Goal: Navigation & Orientation: Find specific page/section

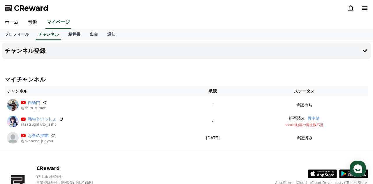
click at [201, 63] on div at bounding box center [186, 61] width 368 height 5
click at [145, 71] on div "チャンネル登録 マイチャンネル チャンネル 承認 ステータス 白衛門 @shiro_e_mon - 承認待ち 雑学といっしょ @zatsugakuto_iss…" at bounding box center [186, 95] width 373 height 110
click at [23, 48] on h4 "チャンネル登録" at bounding box center [25, 51] width 41 height 6
click at [352, 9] on icon at bounding box center [350, 8] width 7 height 7
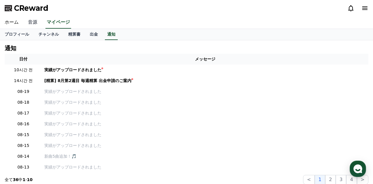
click at [34, 23] on link "音源" at bounding box center [32, 22] width 19 height 12
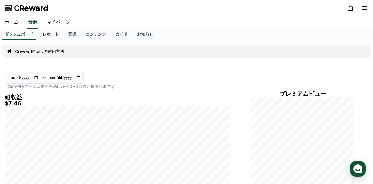
click at [47, 39] on link "レポート" at bounding box center [51, 34] width 26 height 11
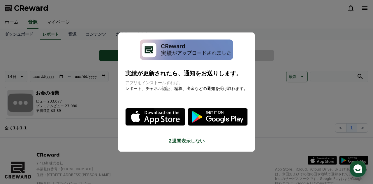
click at [64, 20] on button "close modal" at bounding box center [186, 92] width 373 height 184
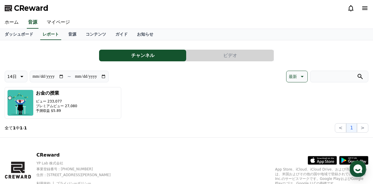
click at [234, 56] on button "ビデオ" at bounding box center [230, 56] width 87 height 12
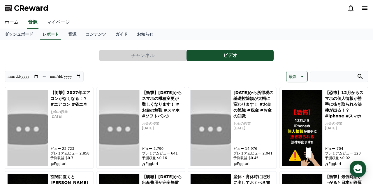
click at [62, 20] on link "マイページ" at bounding box center [58, 22] width 33 height 12
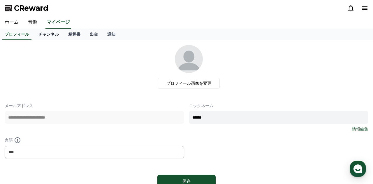
click at [45, 37] on link "チャンネル" at bounding box center [49, 34] width 30 height 11
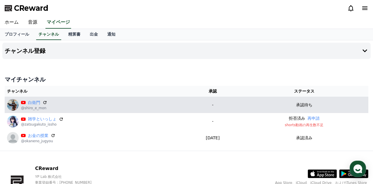
click at [309, 104] on p "承認待ち" at bounding box center [304, 105] width 16 height 6
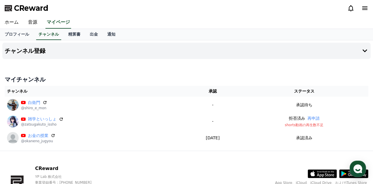
click at [141, 62] on div at bounding box center [186, 61] width 368 height 5
